Goal: Task Accomplishment & Management: Manage account settings

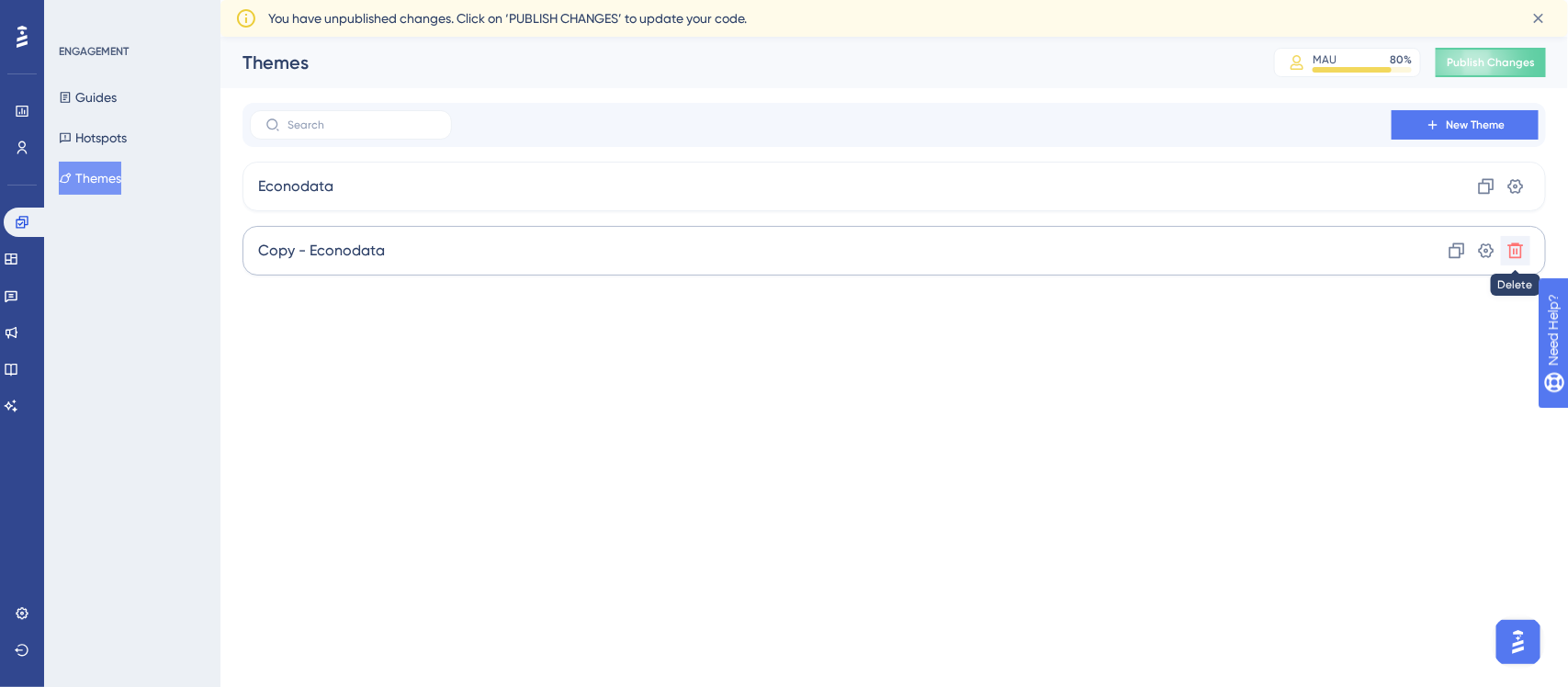
click at [1523, 243] on icon at bounding box center [1515, 250] width 18 height 18
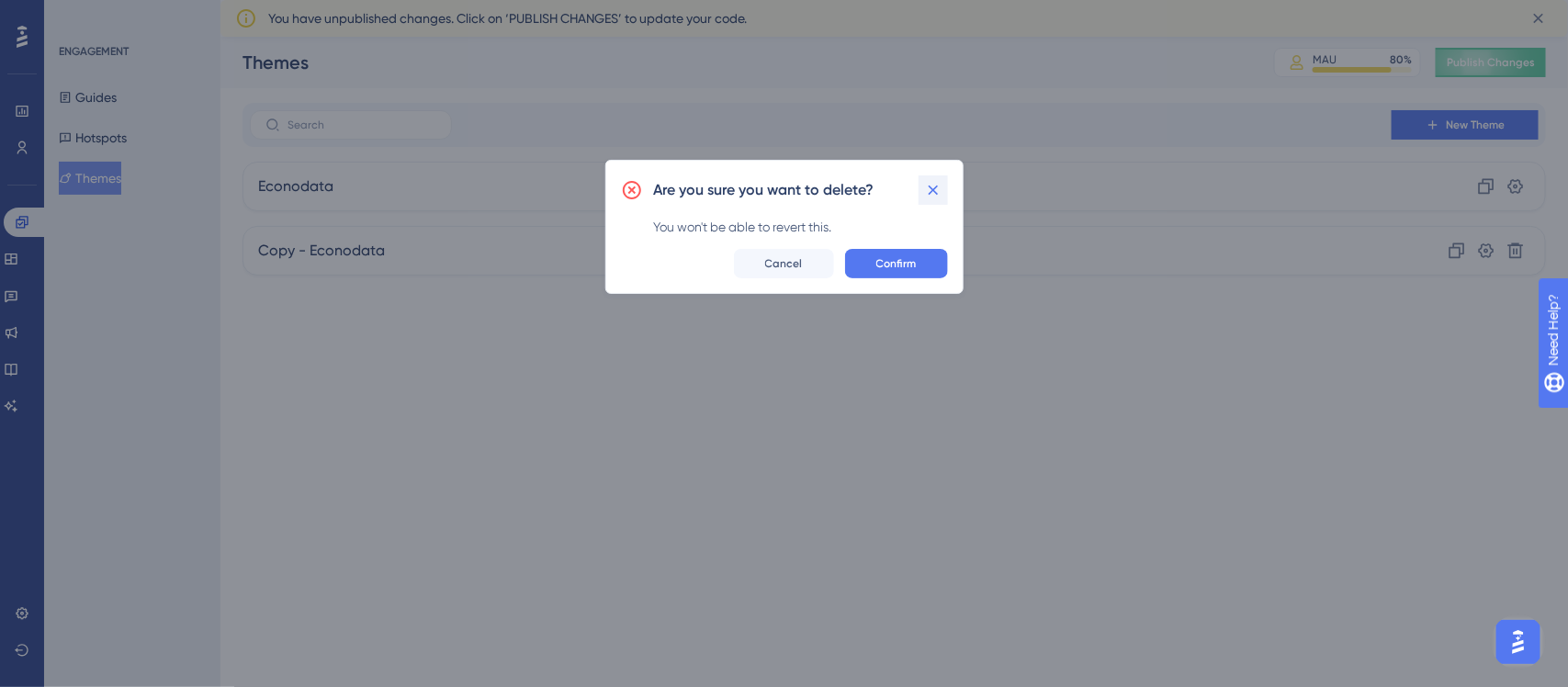
click at [927, 191] on icon at bounding box center [932, 189] width 18 height 18
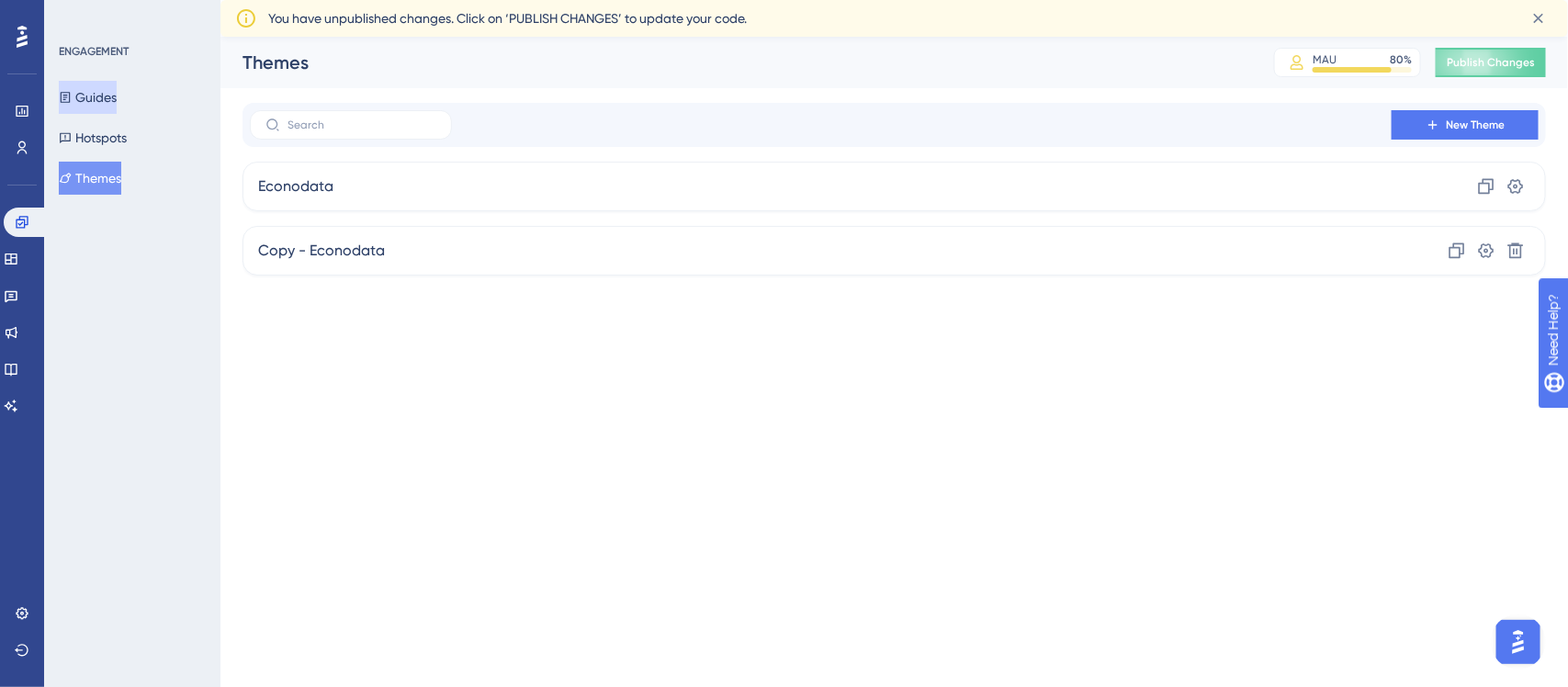
click at [116, 106] on button "Guides" at bounding box center [88, 98] width 58 height 33
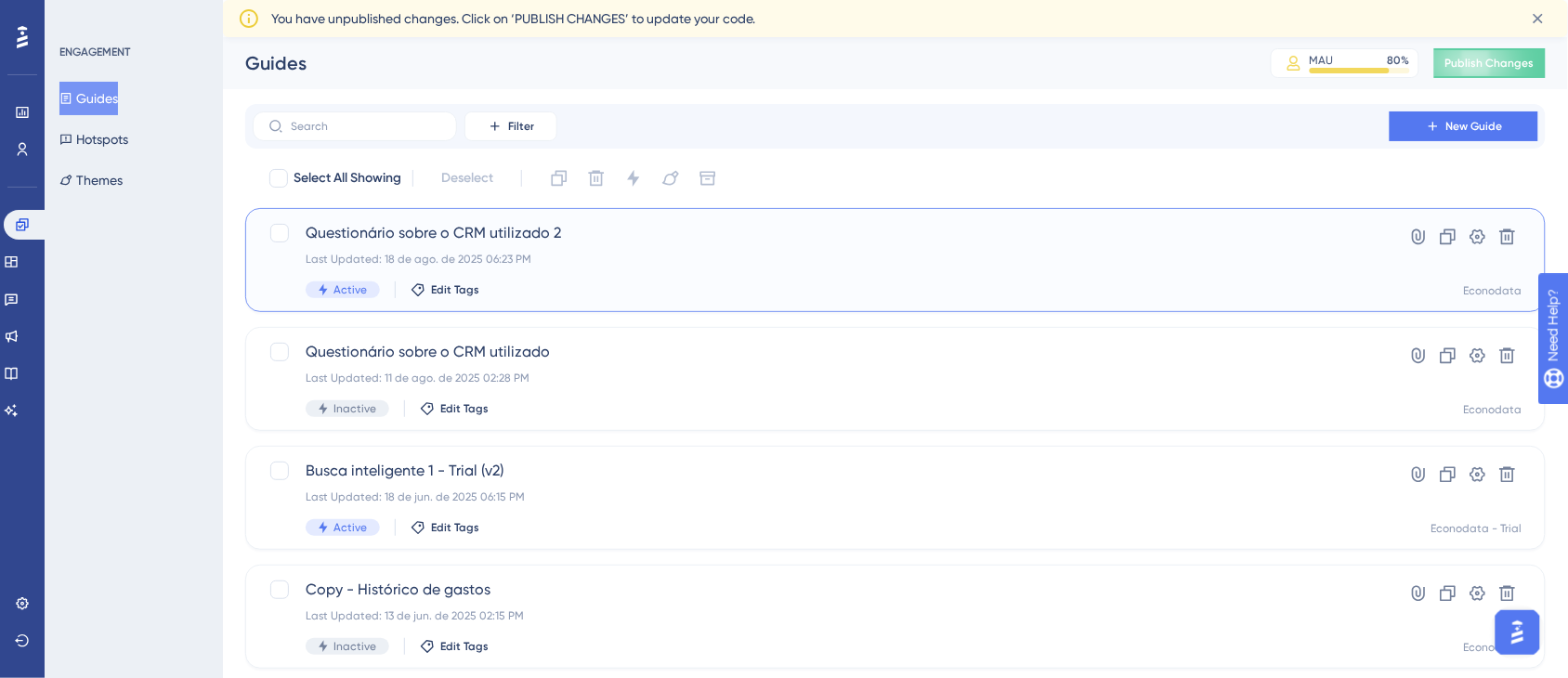
click at [483, 246] on div "Questionário sobre o CRM utilizado 2 Last Updated: 18 de ago. de 2025 06:23 PM …" at bounding box center [821, 260] width 1031 height 76
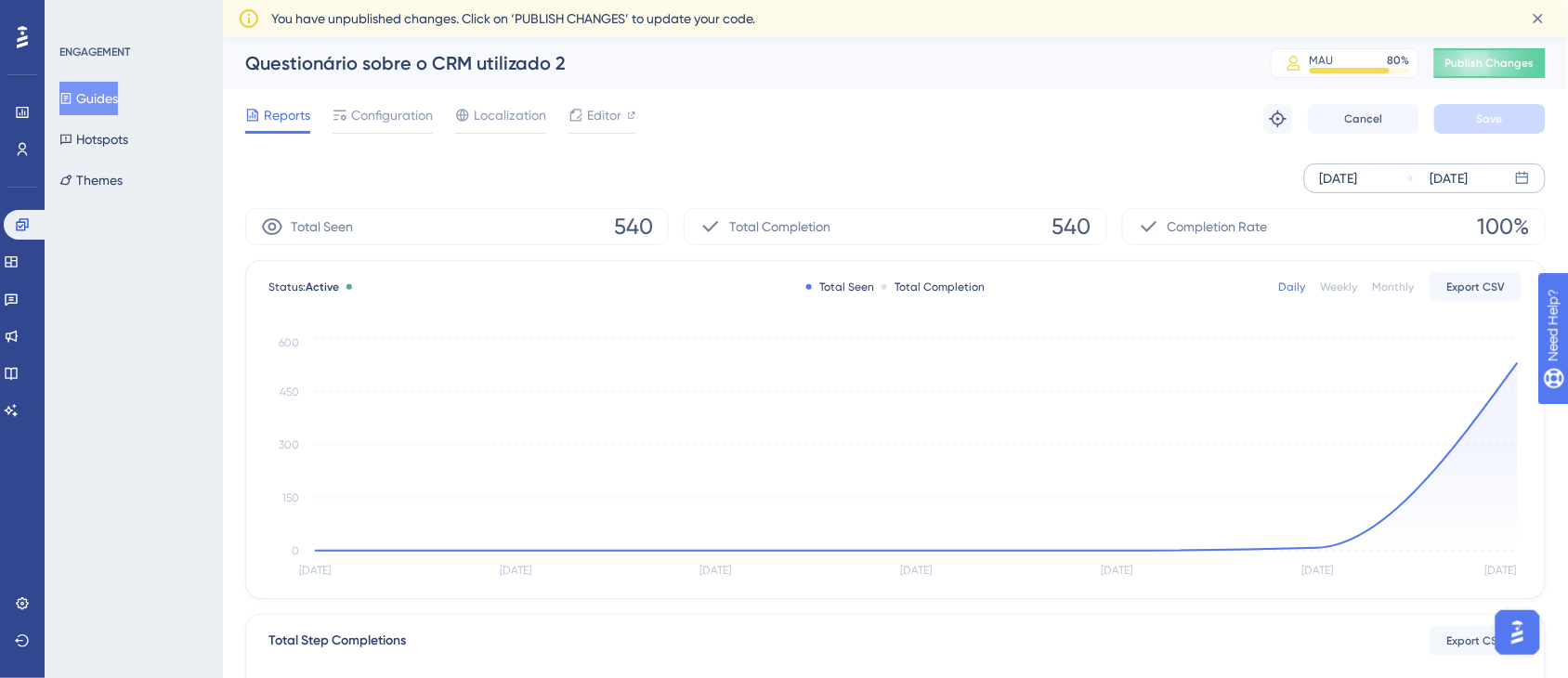
click at [1468, 181] on div "[DATE]" at bounding box center [1449, 178] width 38 height 22
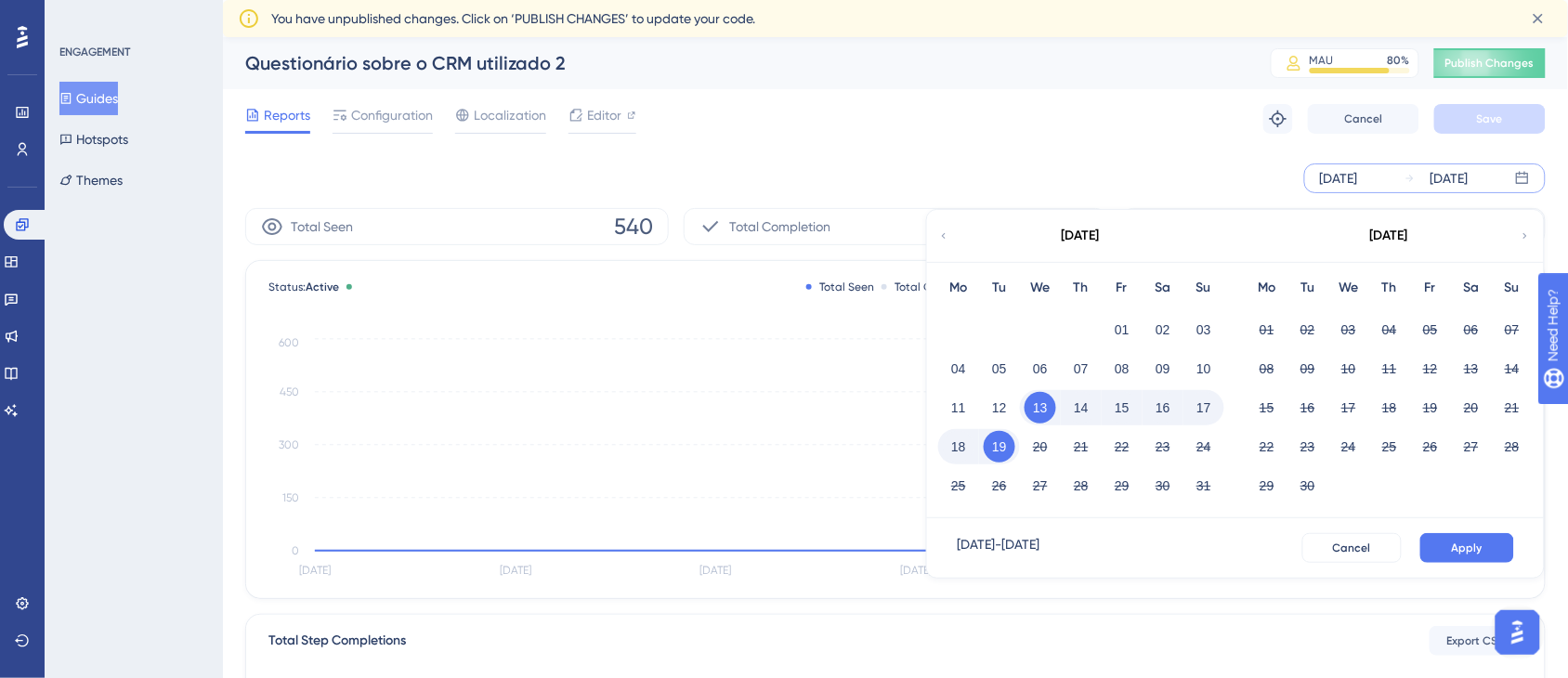
click at [1117, 462] on div "18 19 20 21 22 23 24" at bounding box center [1081, 445] width 286 height 39
click at [1170, 116] on div "Reports Configuration Localization Editor Troubleshoot Cancel Save" at bounding box center [895, 118] width 1300 height 60
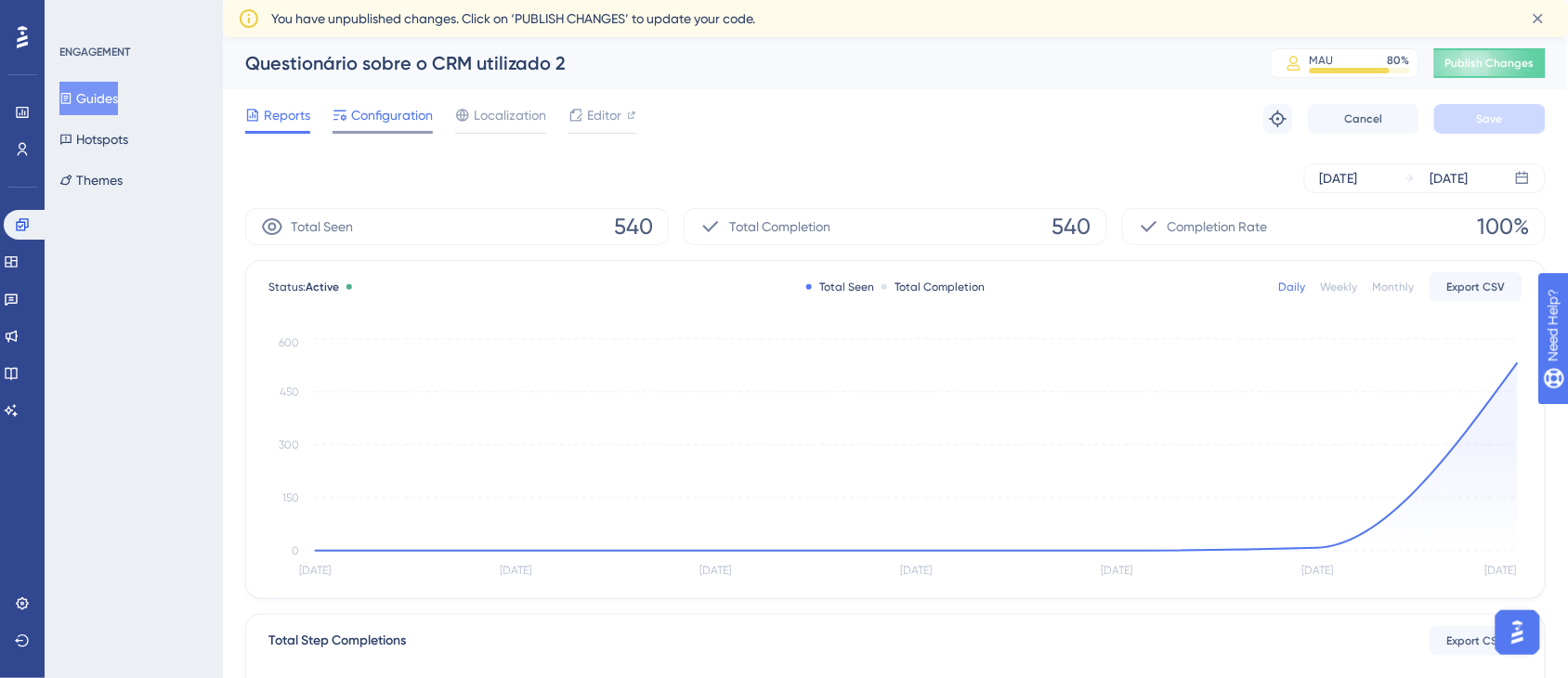
click at [419, 118] on span "Configuration" at bounding box center [392, 114] width 82 height 22
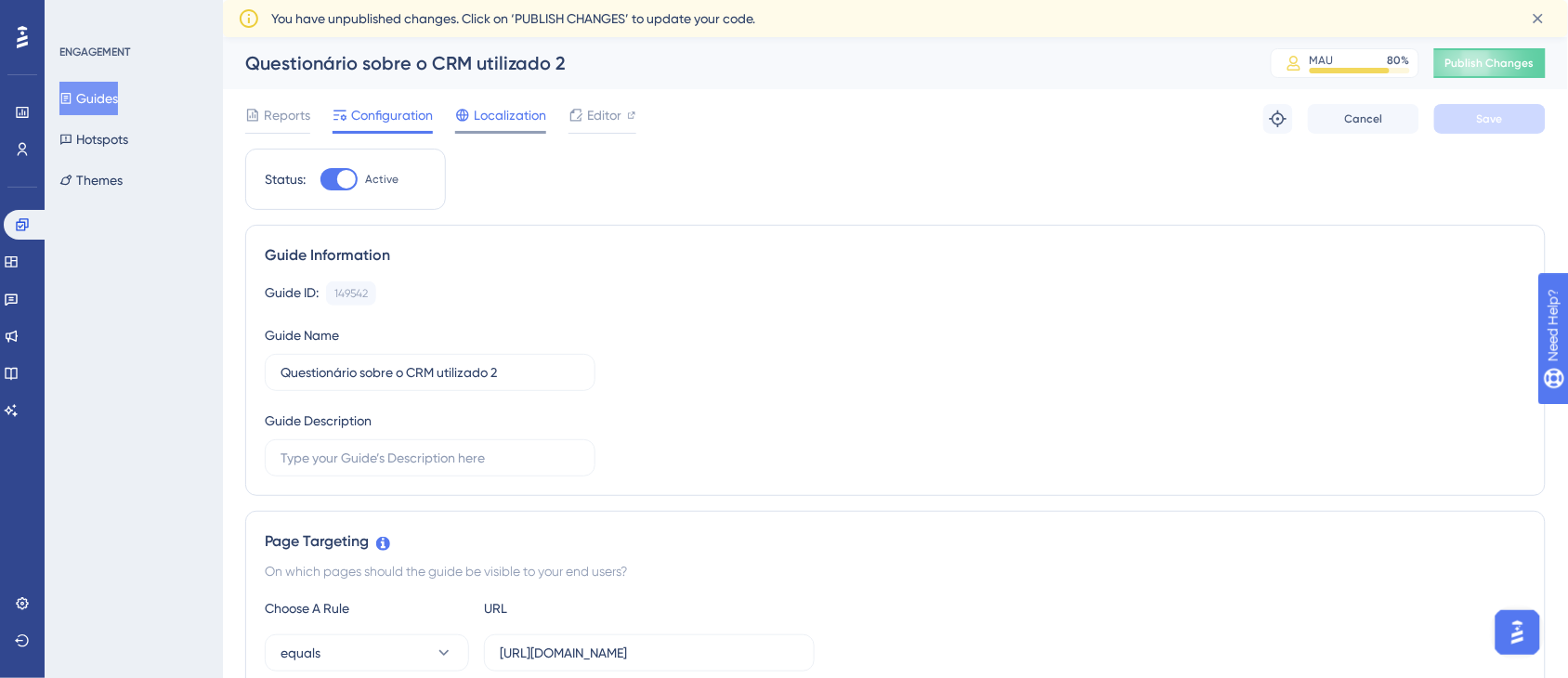
click at [483, 111] on span "Localization" at bounding box center [510, 114] width 72 height 22
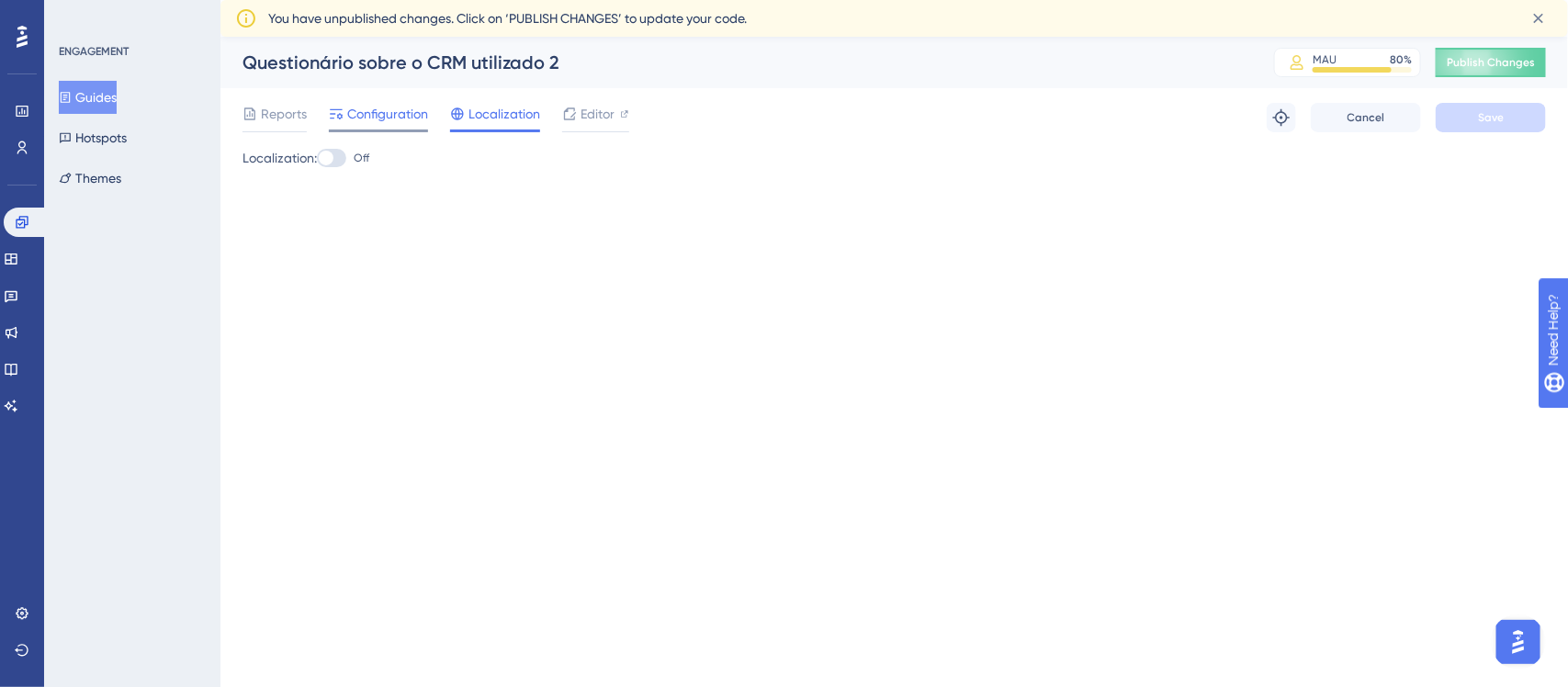
click at [387, 105] on span "Configuration" at bounding box center [387, 113] width 81 height 22
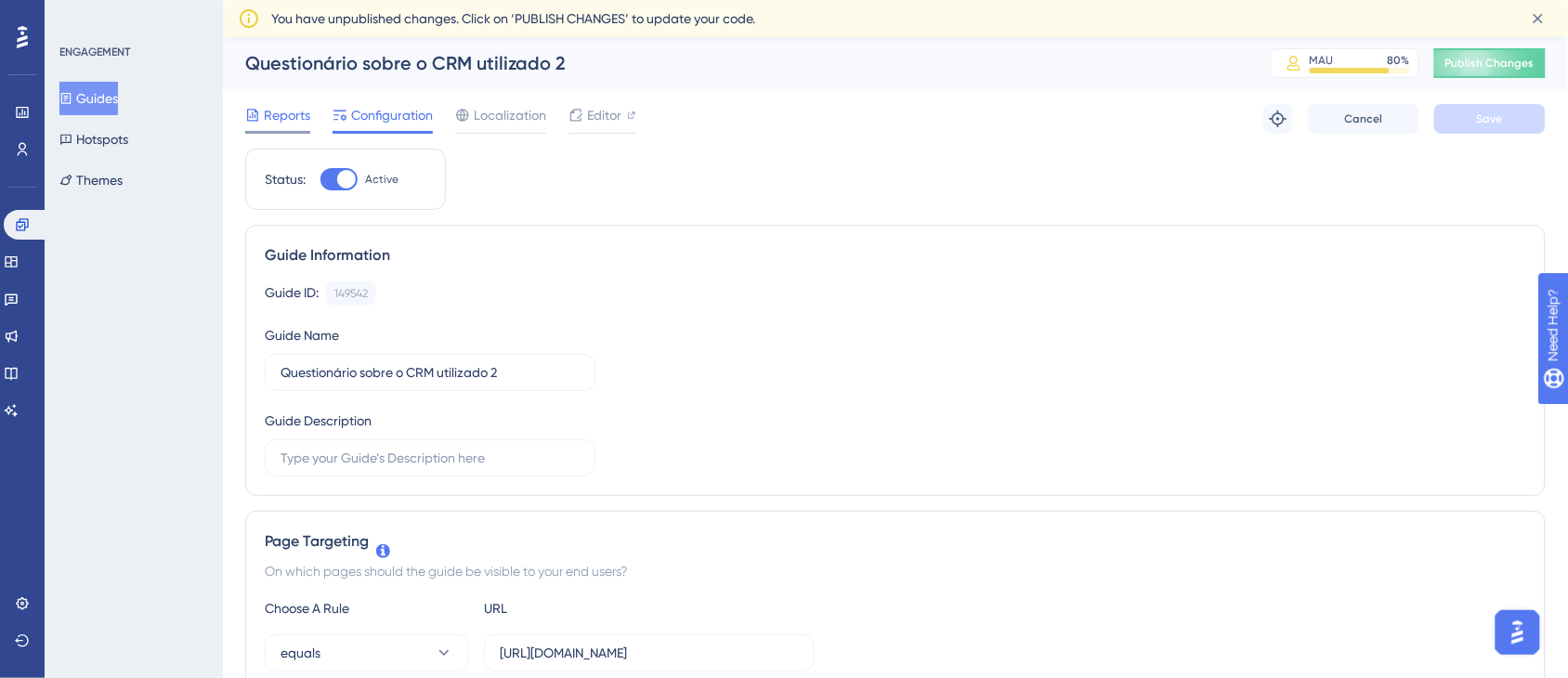
click at [294, 112] on span "Reports" at bounding box center [287, 114] width 47 height 22
